Goal: Submit feedback/report problem: Submit feedback/report problem

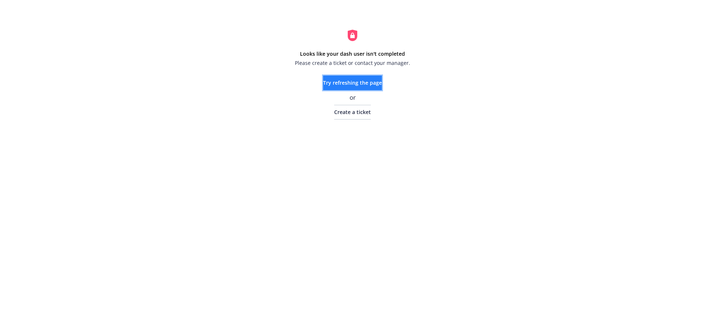
click at [375, 86] on span "Try refreshing the page" at bounding box center [352, 82] width 59 height 7
click at [366, 75] on div "Looks like your dash user isn't completed Please create a ticket or contact you…" at bounding box center [352, 74] width 187 height 90
click at [371, 85] on span "Try refreshing the page" at bounding box center [352, 82] width 59 height 7
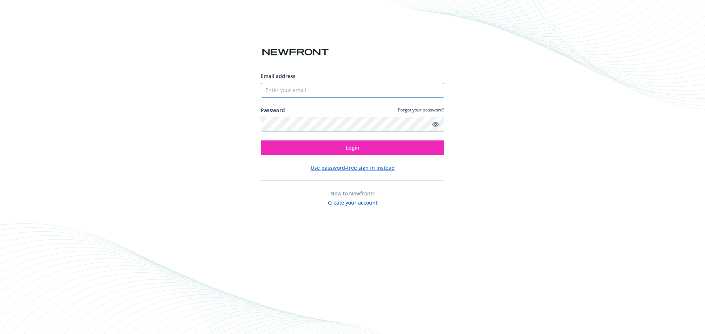
click at [372, 94] on input "Email address" at bounding box center [353, 90] width 184 height 15
paste input "dolores.quesada@newfront.com"
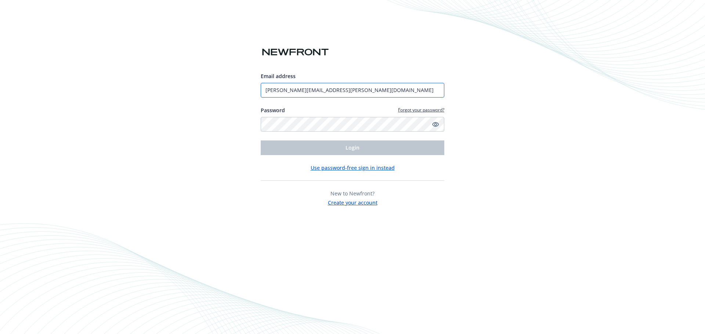
type input "dolores.quesada@newfront.com"
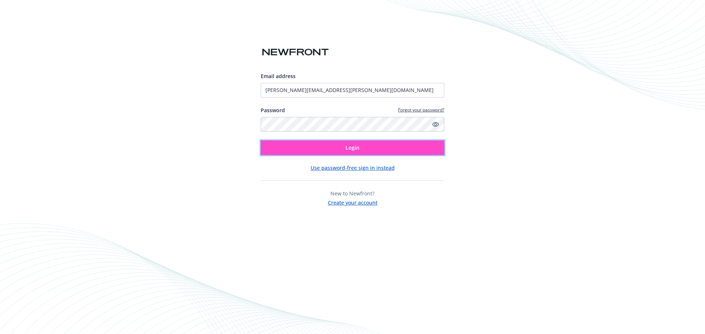
click at [345, 150] on span "Login" at bounding box center [352, 147] width 14 height 7
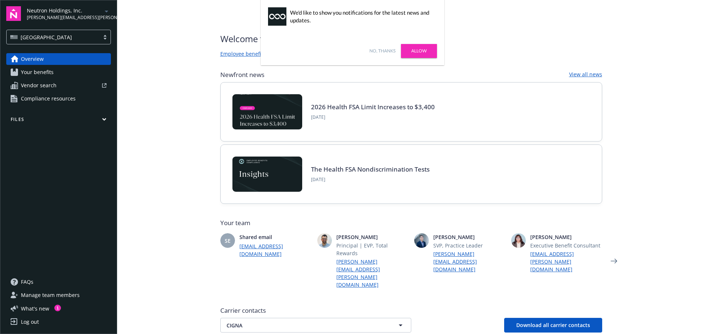
click at [108, 11] on icon "arrowDropDown" at bounding box center [106, 11] width 9 height 9
click at [176, 96] on main "Welcome to Navigator Employee benefits portal Project plan Newfront news View a…" at bounding box center [411, 167] width 588 height 334
click at [388, 53] on link "No, thanks" at bounding box center [382, 51] width 26 height 7
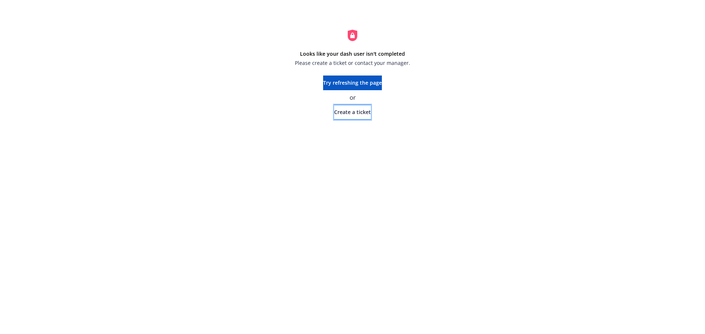
click at [356, 113] on span "Create a ticket" at bounding box center [352, 112] width 37 height 7
